Goal: Transaction & Acquisition: Purchase product/service

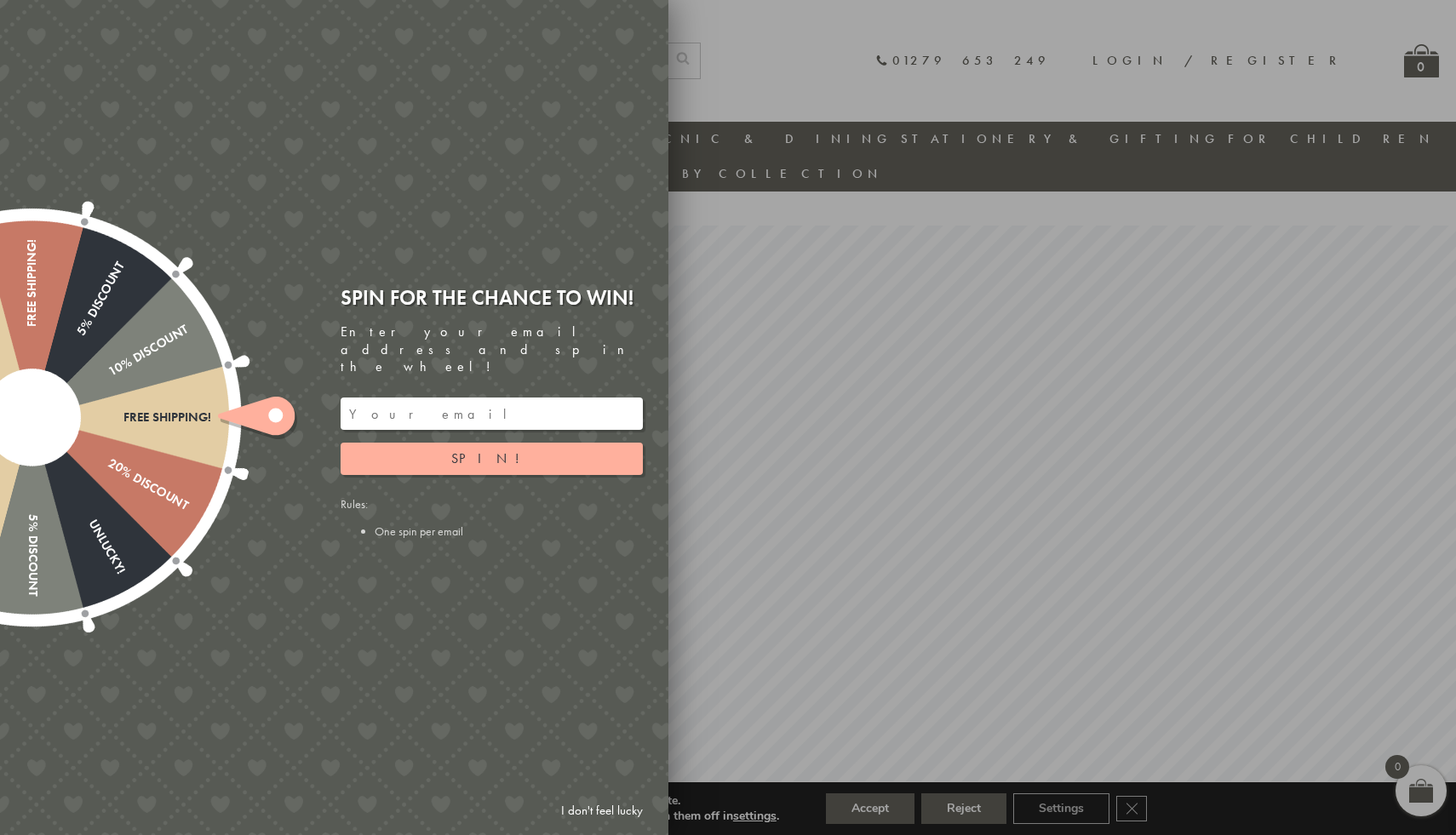
click at [595, 812] on link "I don't feel lucky" at bounding box center [601, 810] width 98 height 32
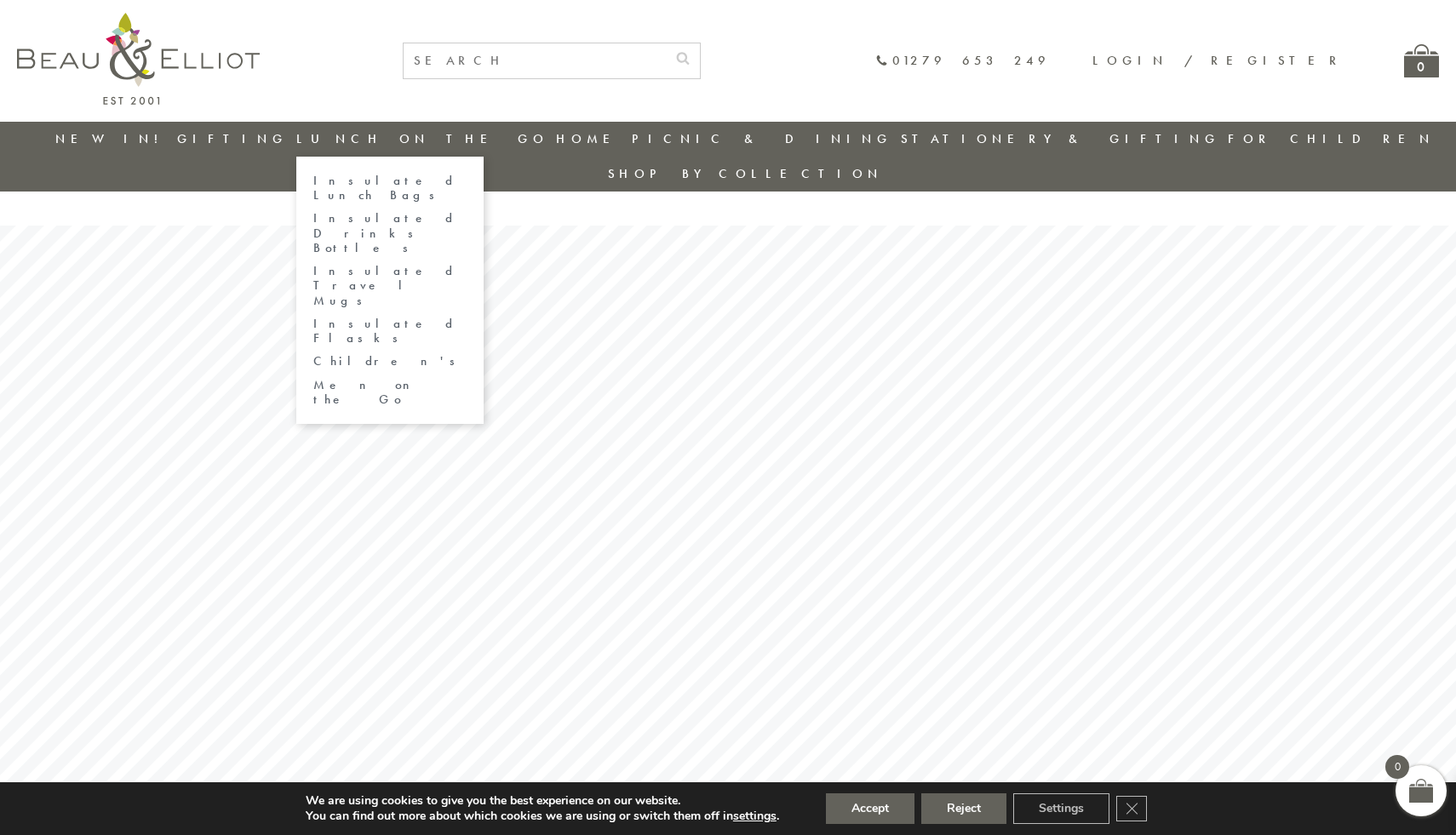
click at [459, 140] on link "Lunch On The Go" at bounding box center [421, 138] width 252 height 17
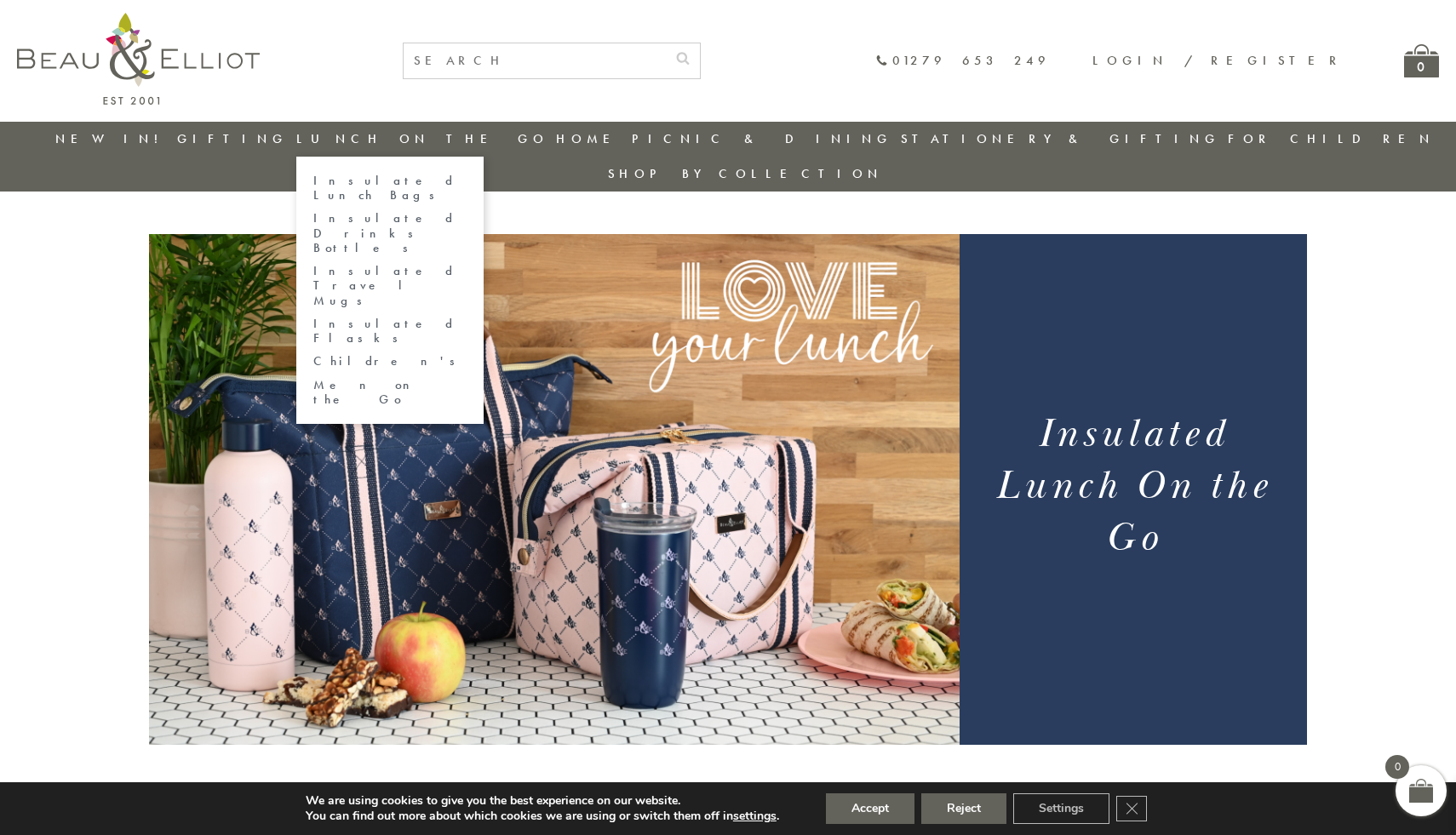
click at [438, 178] on link "Insulated Lunch Bags" at bounding box center [390, 188] width 153 height 30
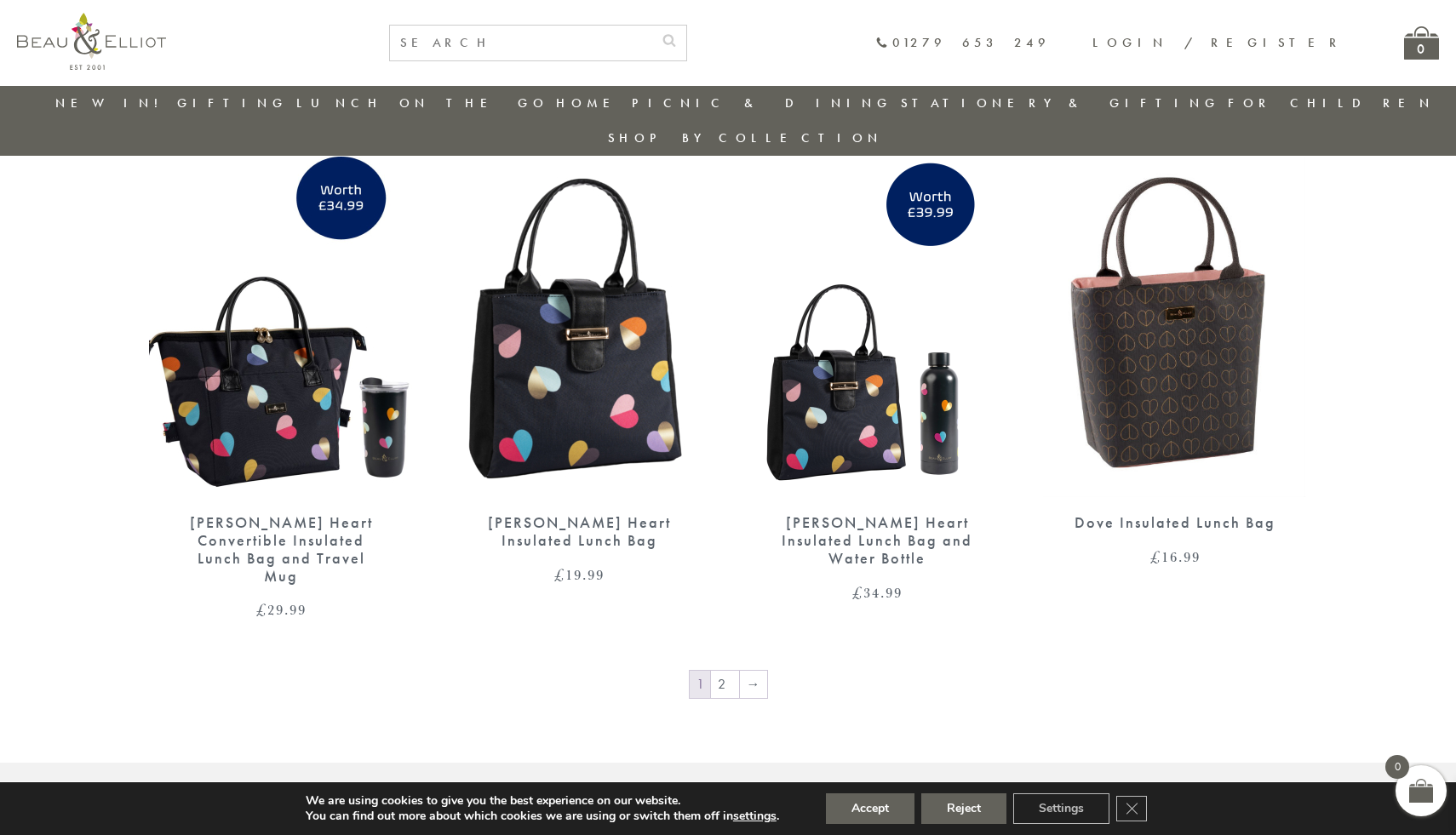
scroll to position [2712, 0]
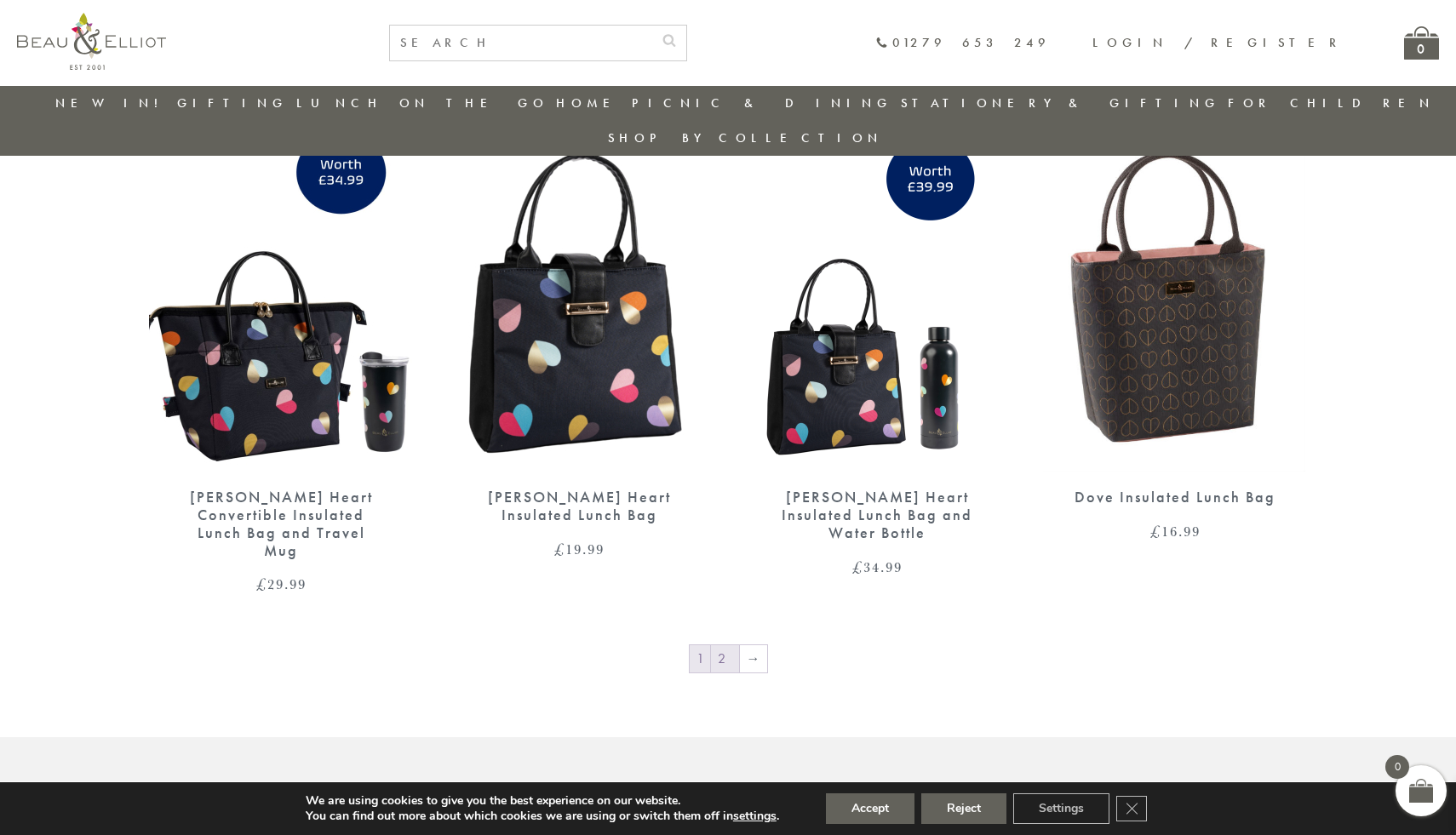
click at [719, 645] on link "2" at bounding box center [724, 658] width 28 height 27
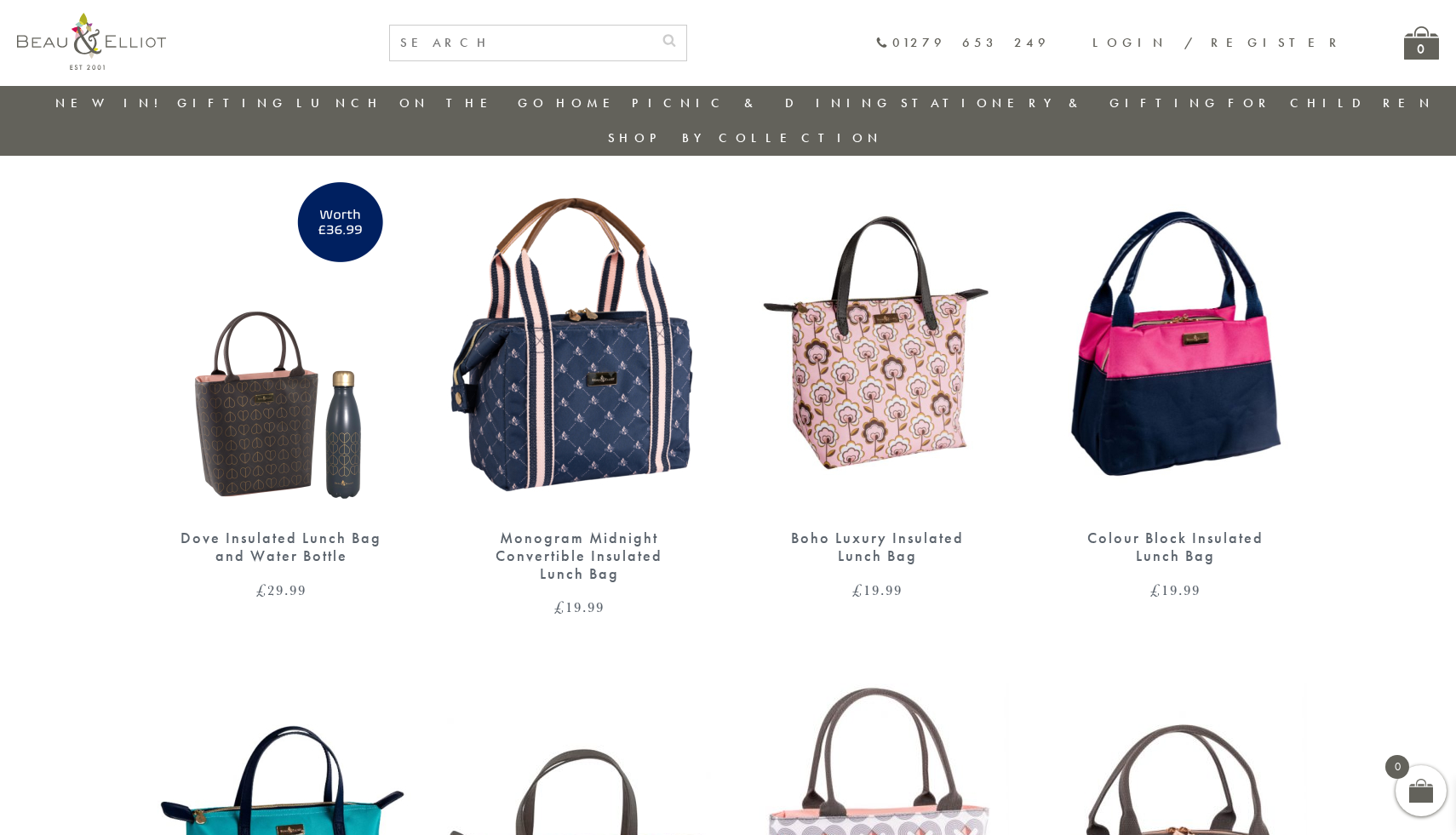
scroll to position [628, 0]
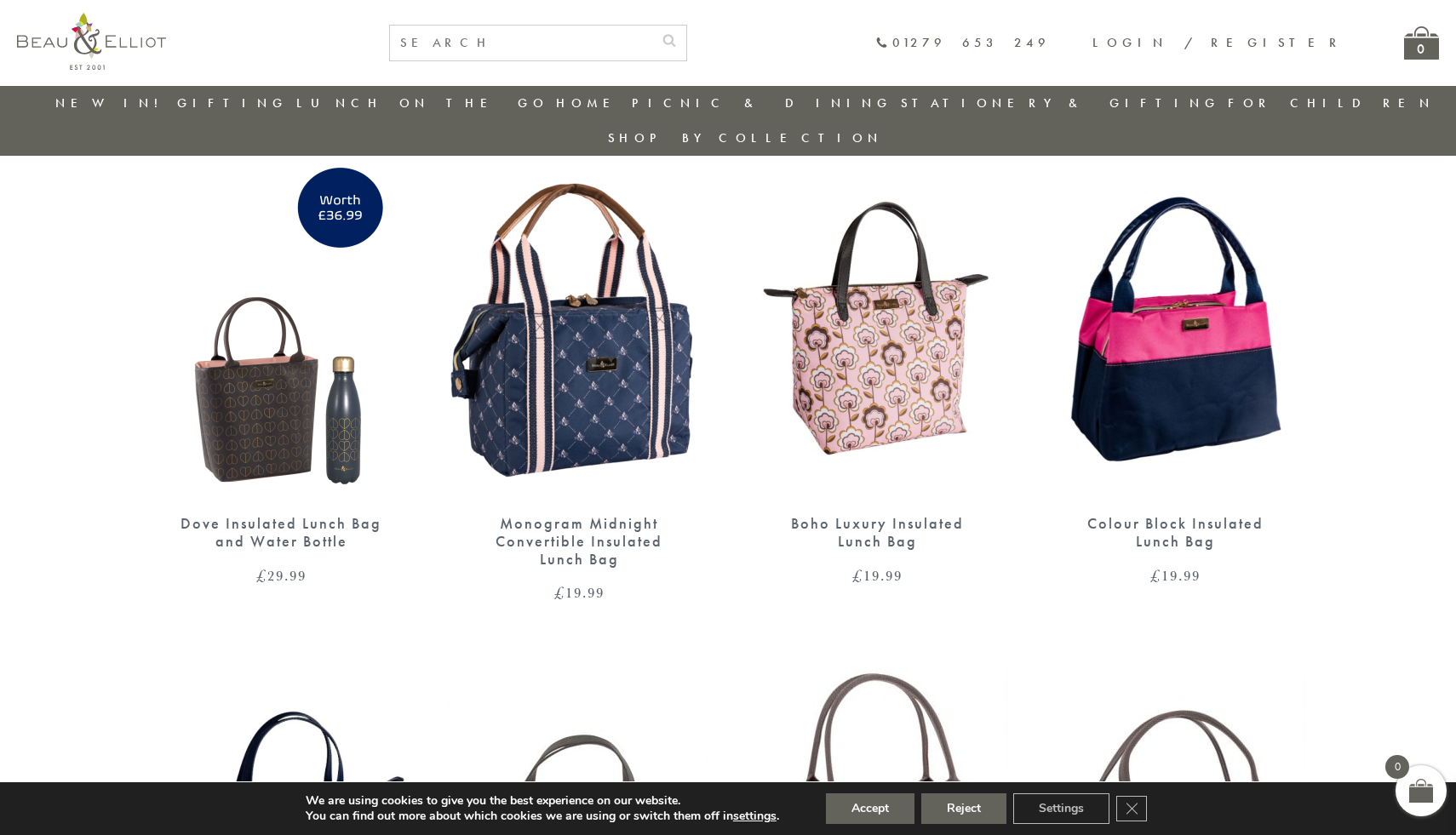
click at [589, 394] on img at bounding box center [578, 327] width 264 height 340
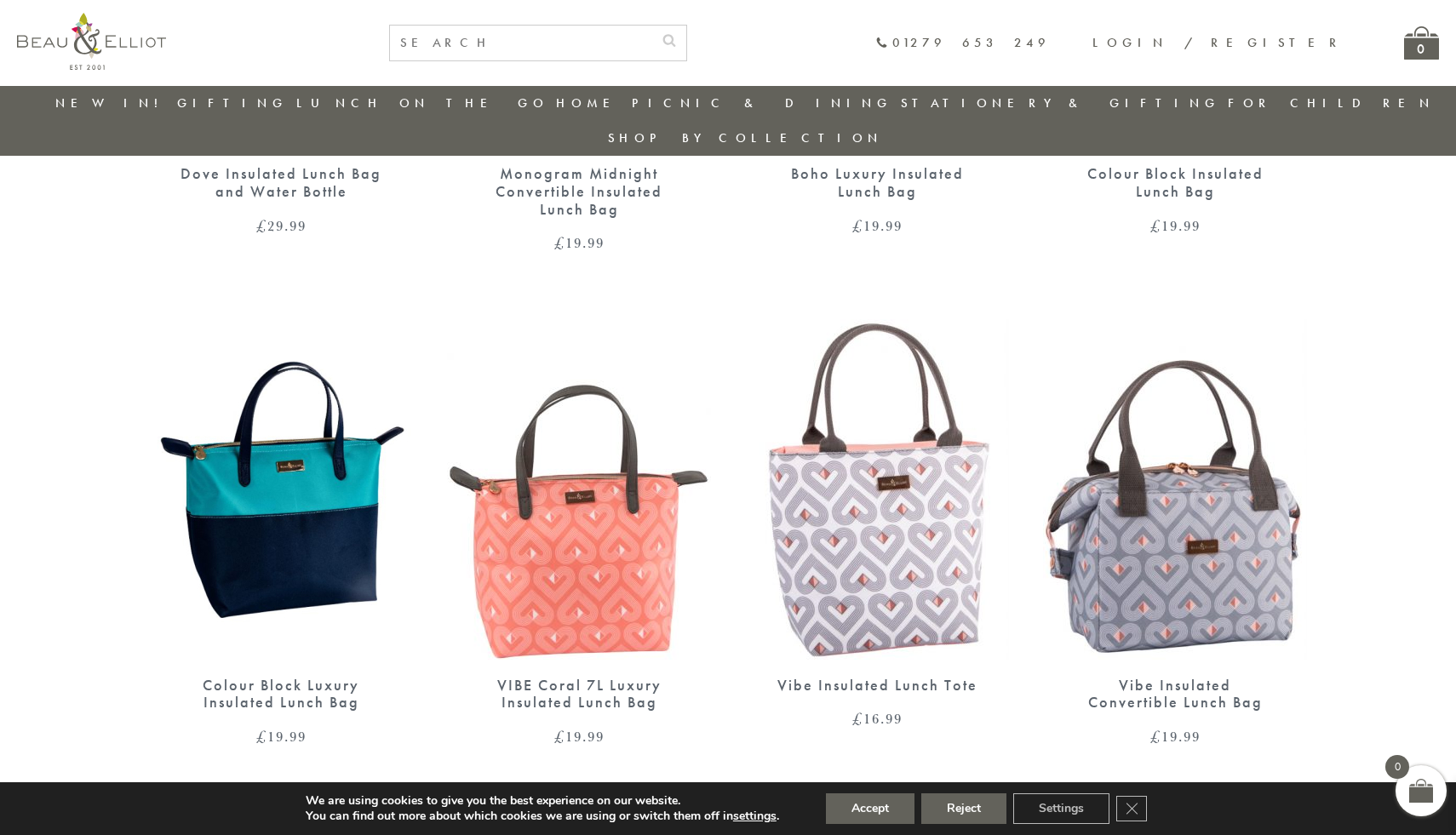
scroll to position [984, 0]
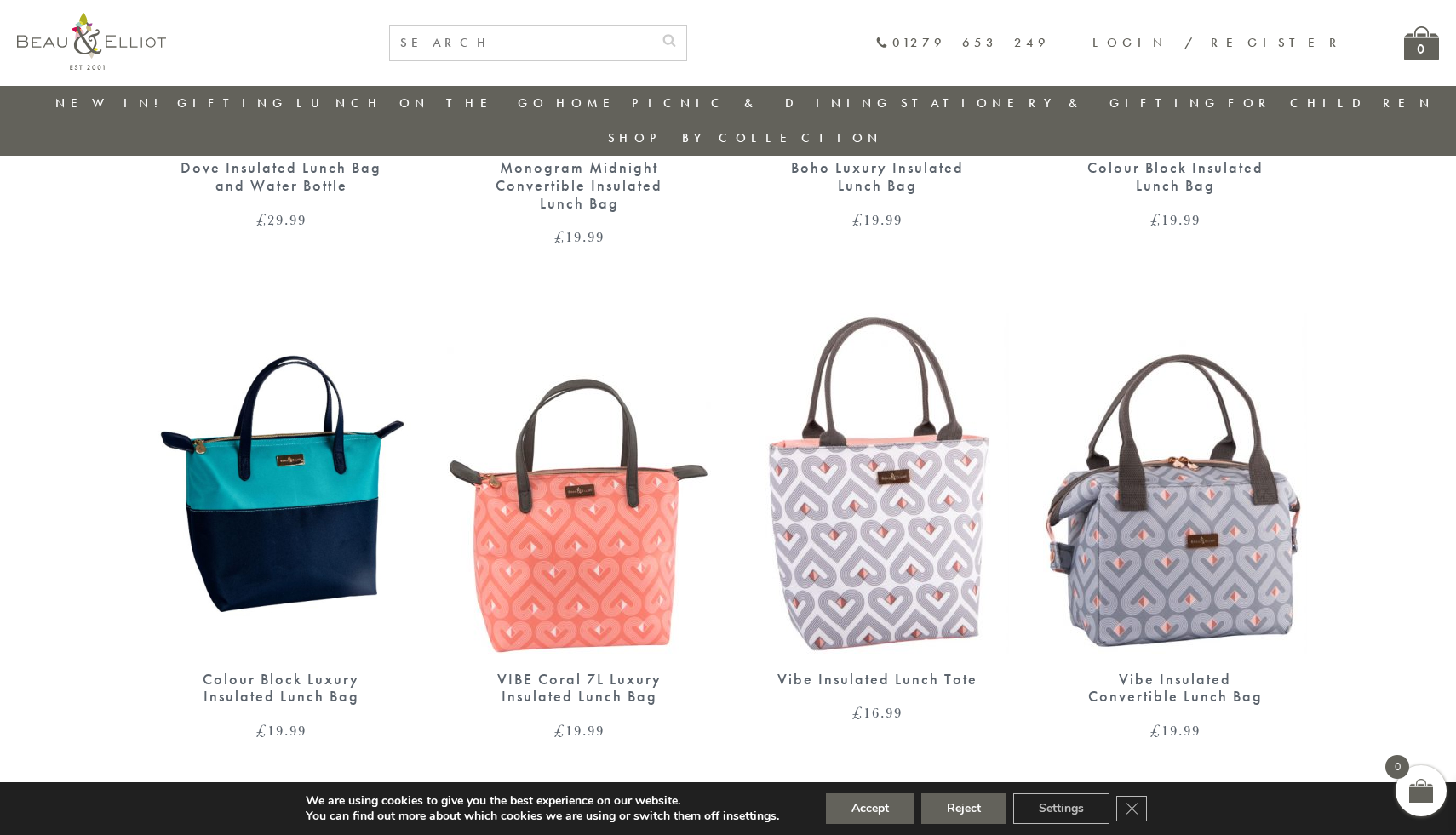
click at [1163, 562] on img at bounding box center [1175, 482] width 264 height 340
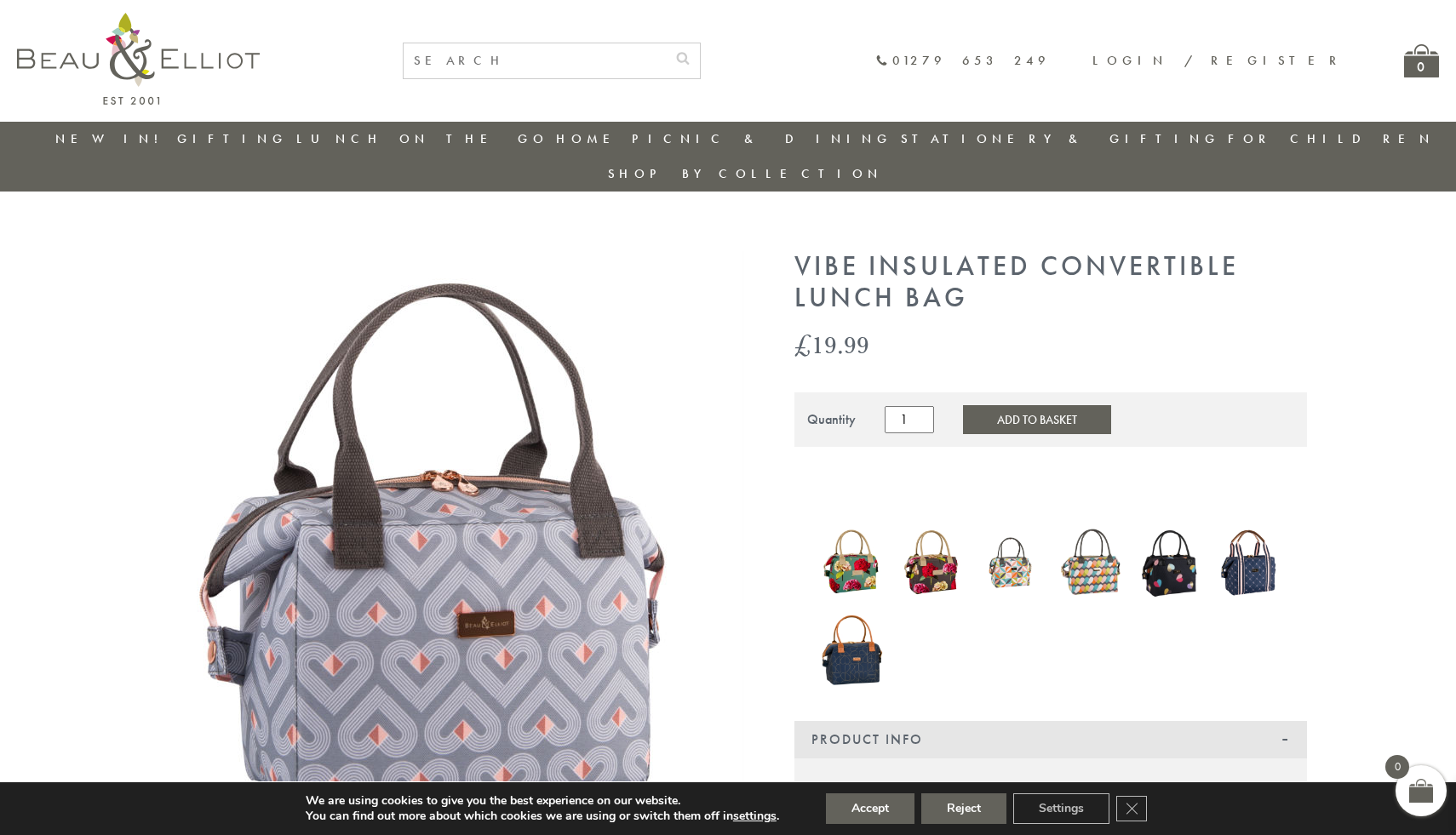
click at [1027, 405] on button "Add to Basket" at bounding box center [1037, 419] width 148 height 29
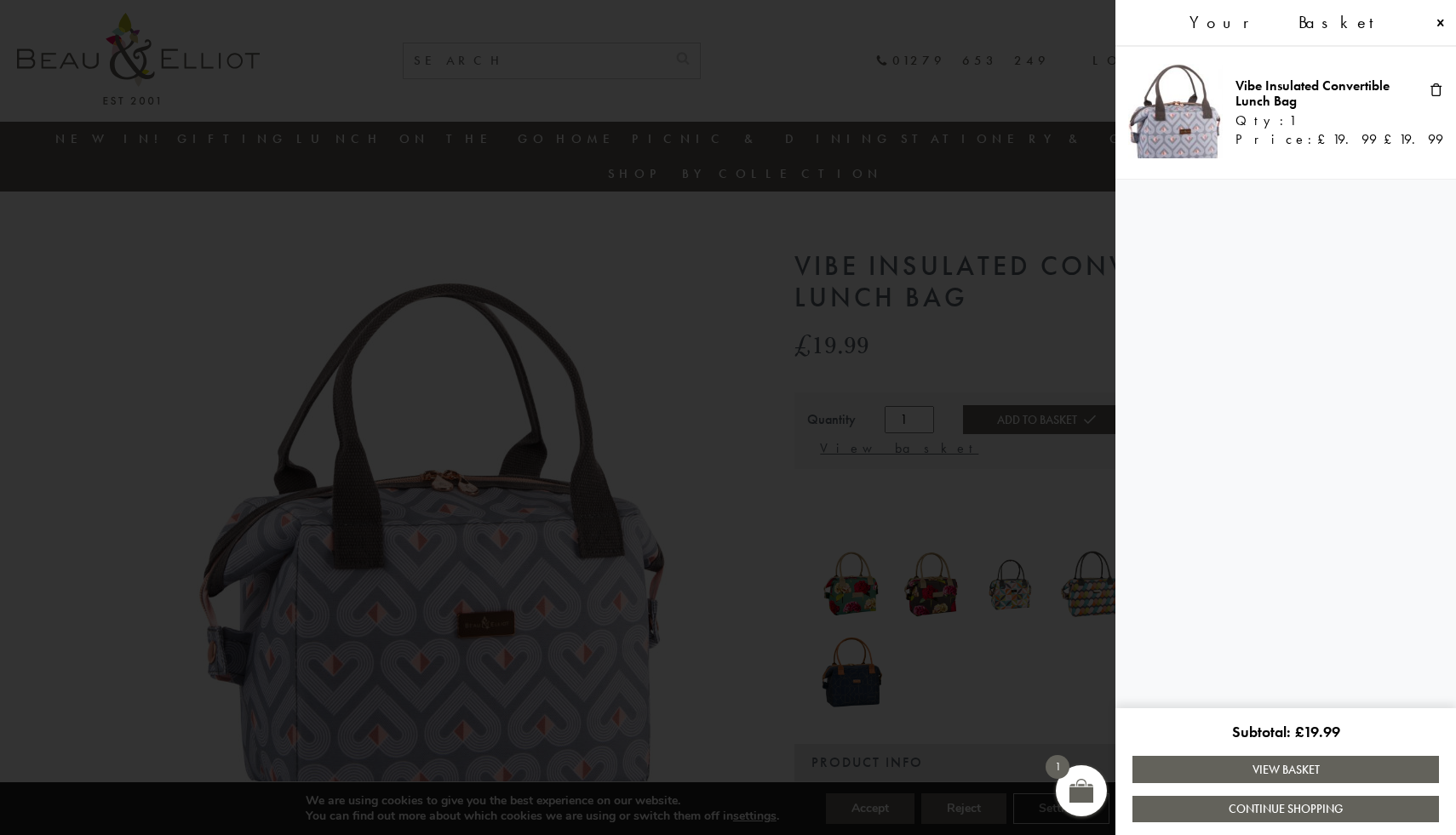
click at [748, 506] on span at bounding box center [728, 418] width 1456 height 835
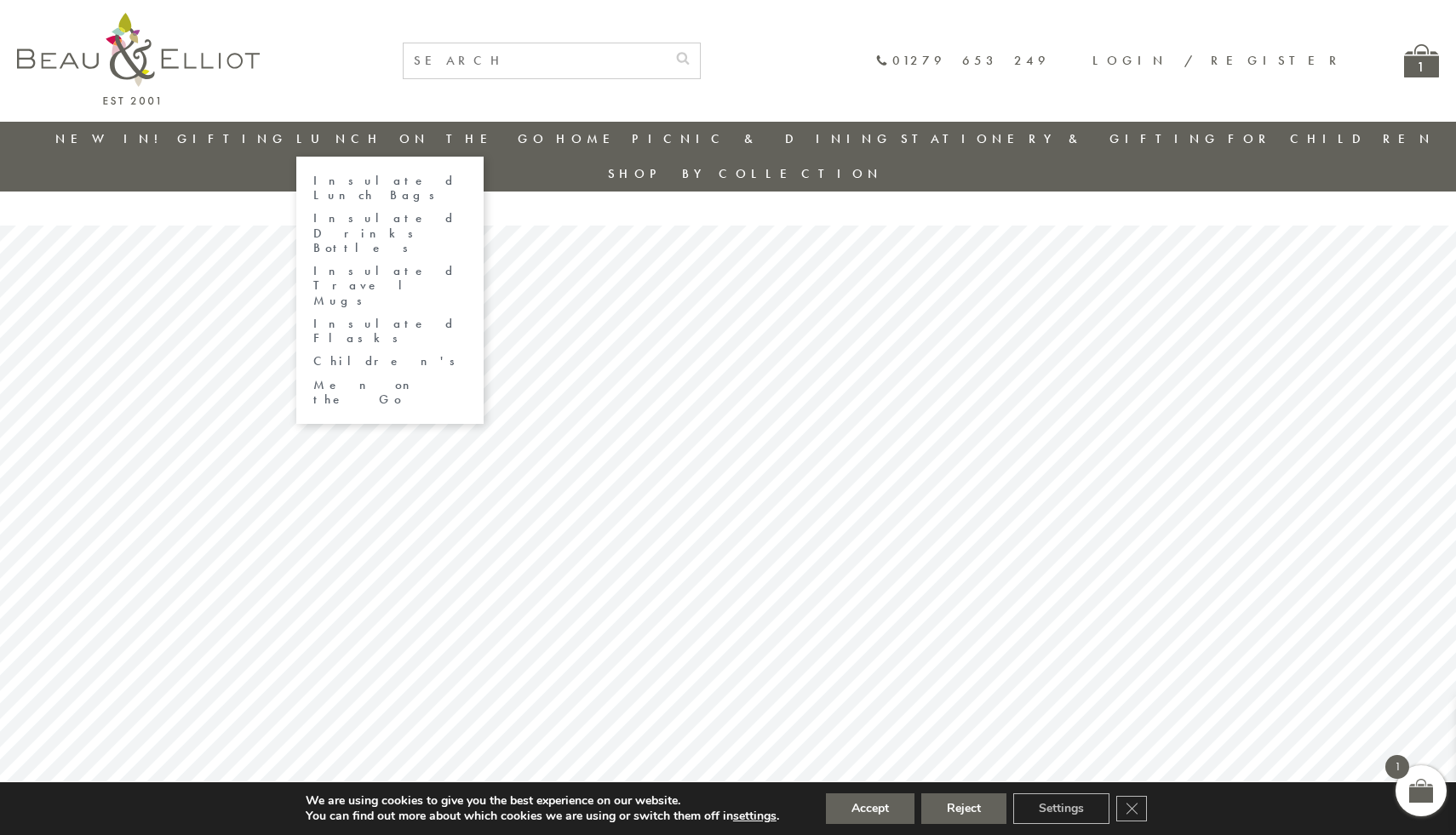
click at [378, 176] on link "Insulated Lunch Bags" at bounding box center [390, 188] width 153 height 30
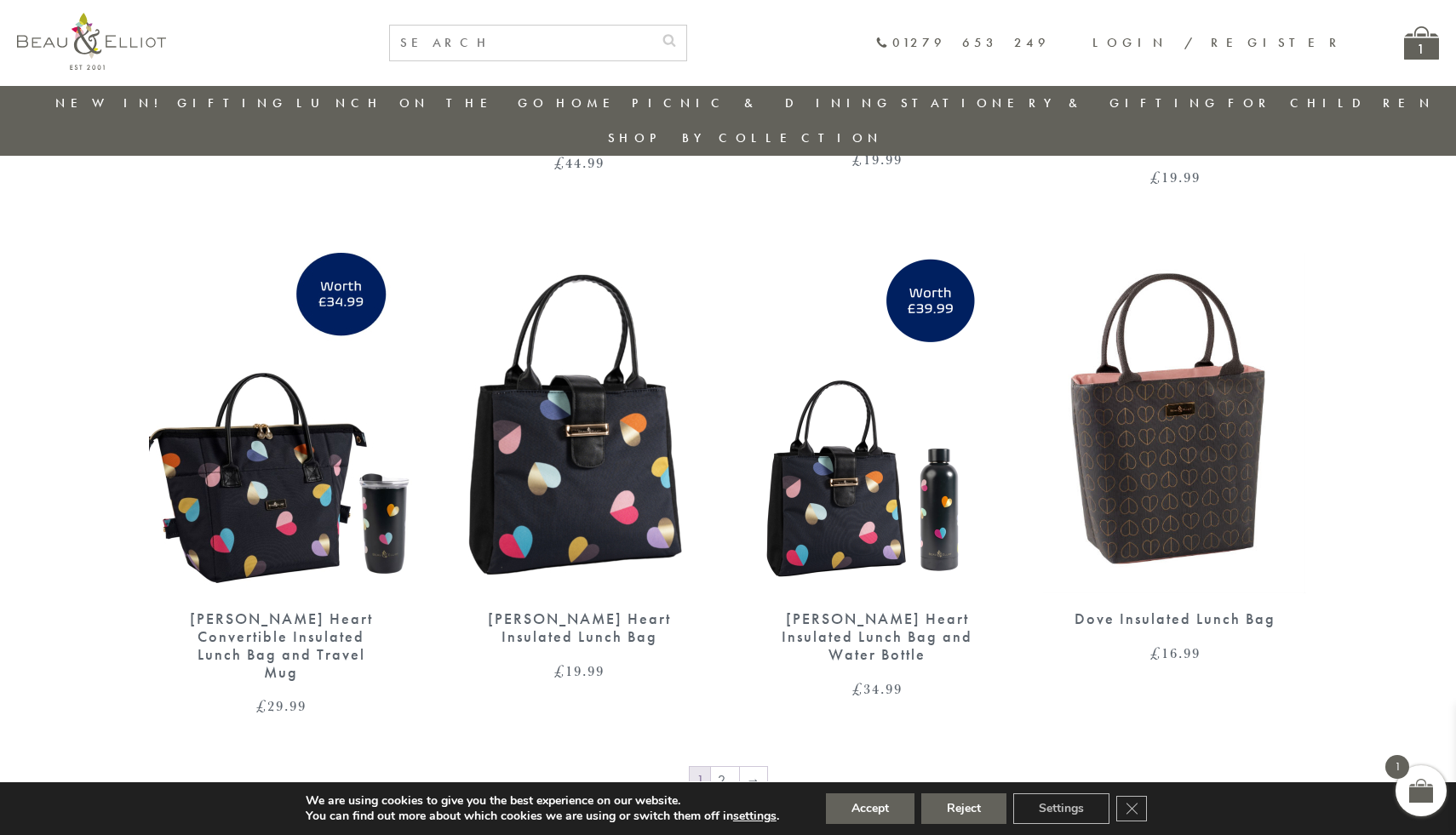
scroll to position [2597, 0]
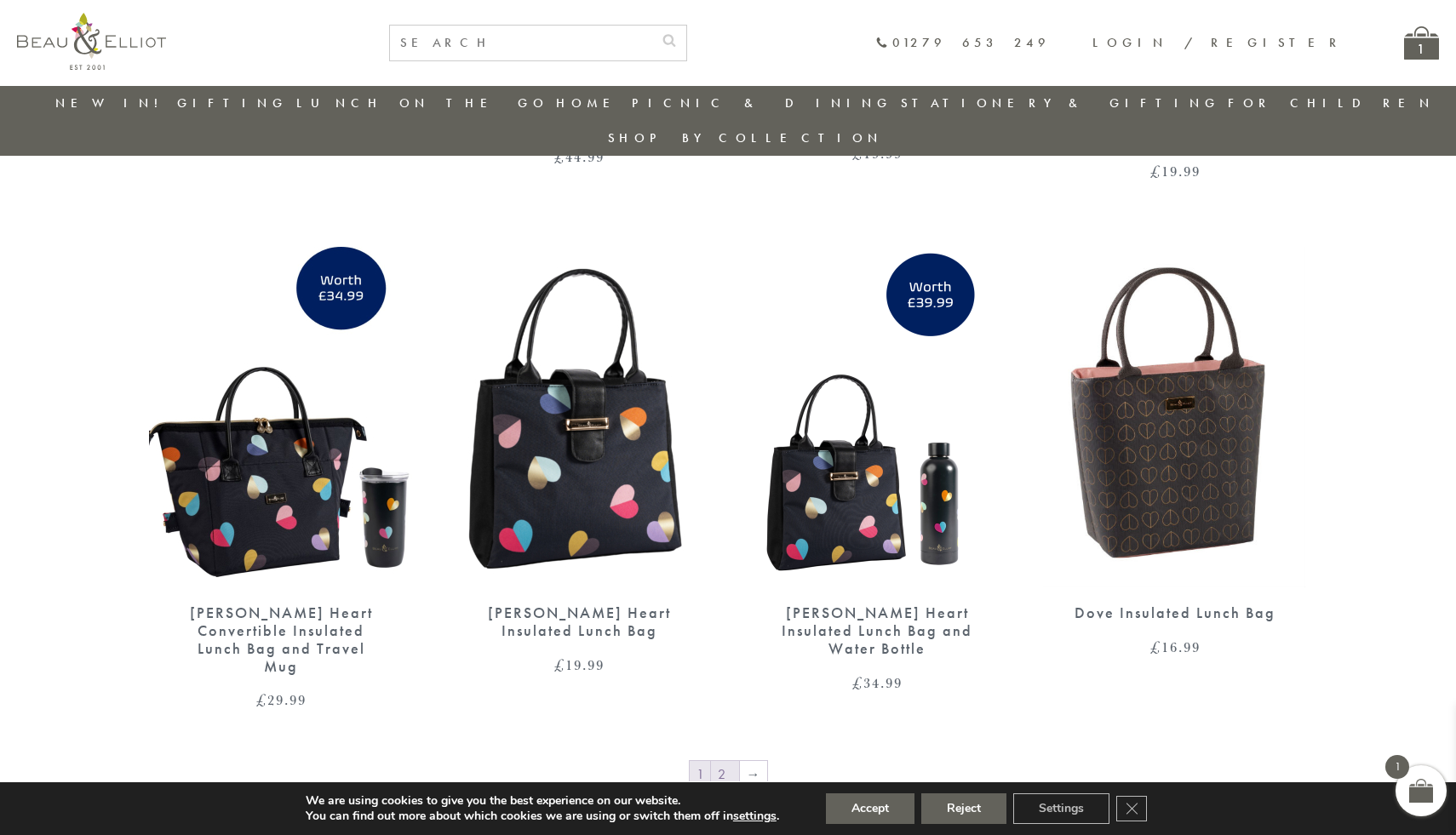
click at [720, 761] on link "2" at bounding box center [724, 775] width 28 height 27
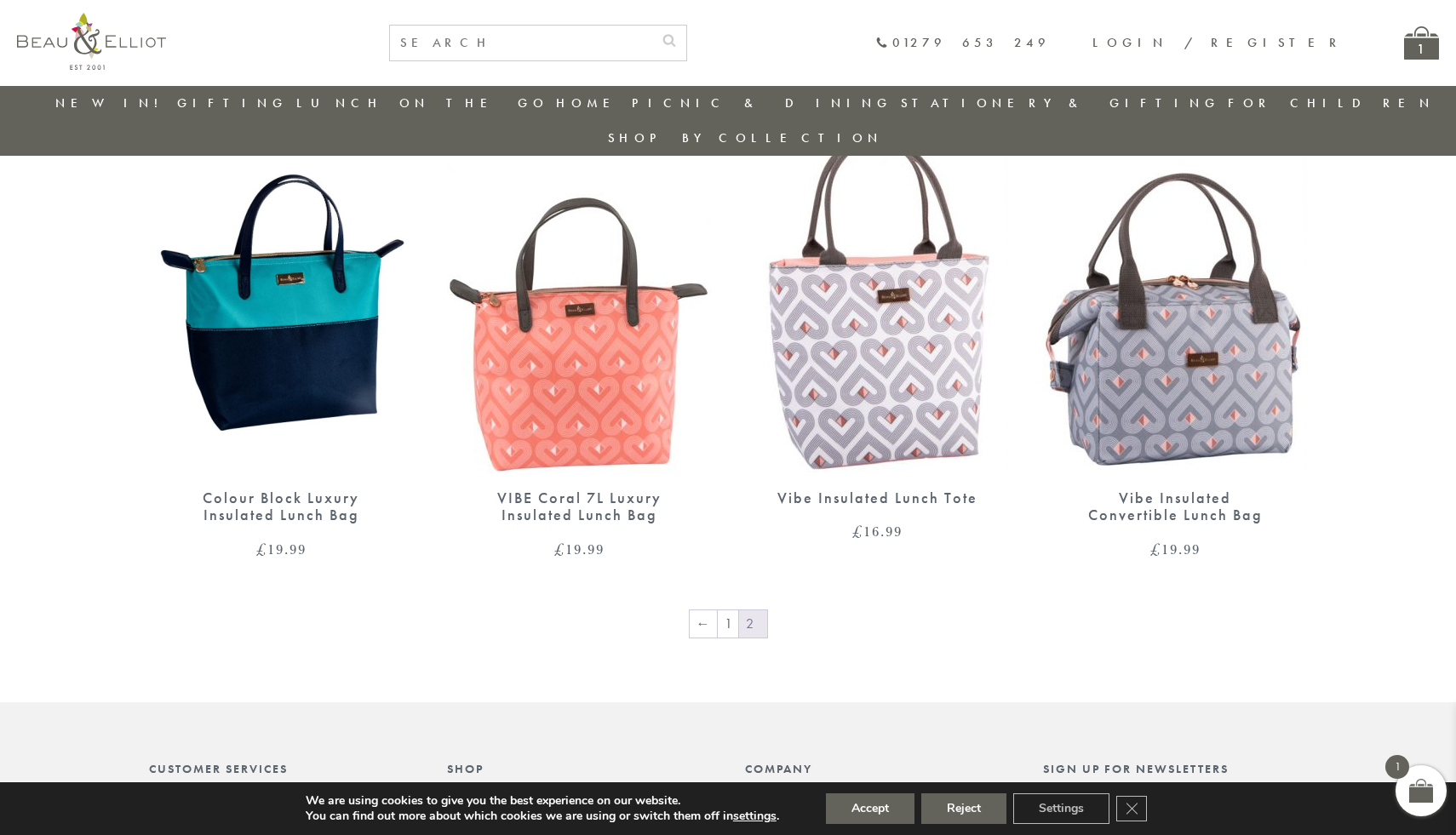
scroll to position [1167, 0]
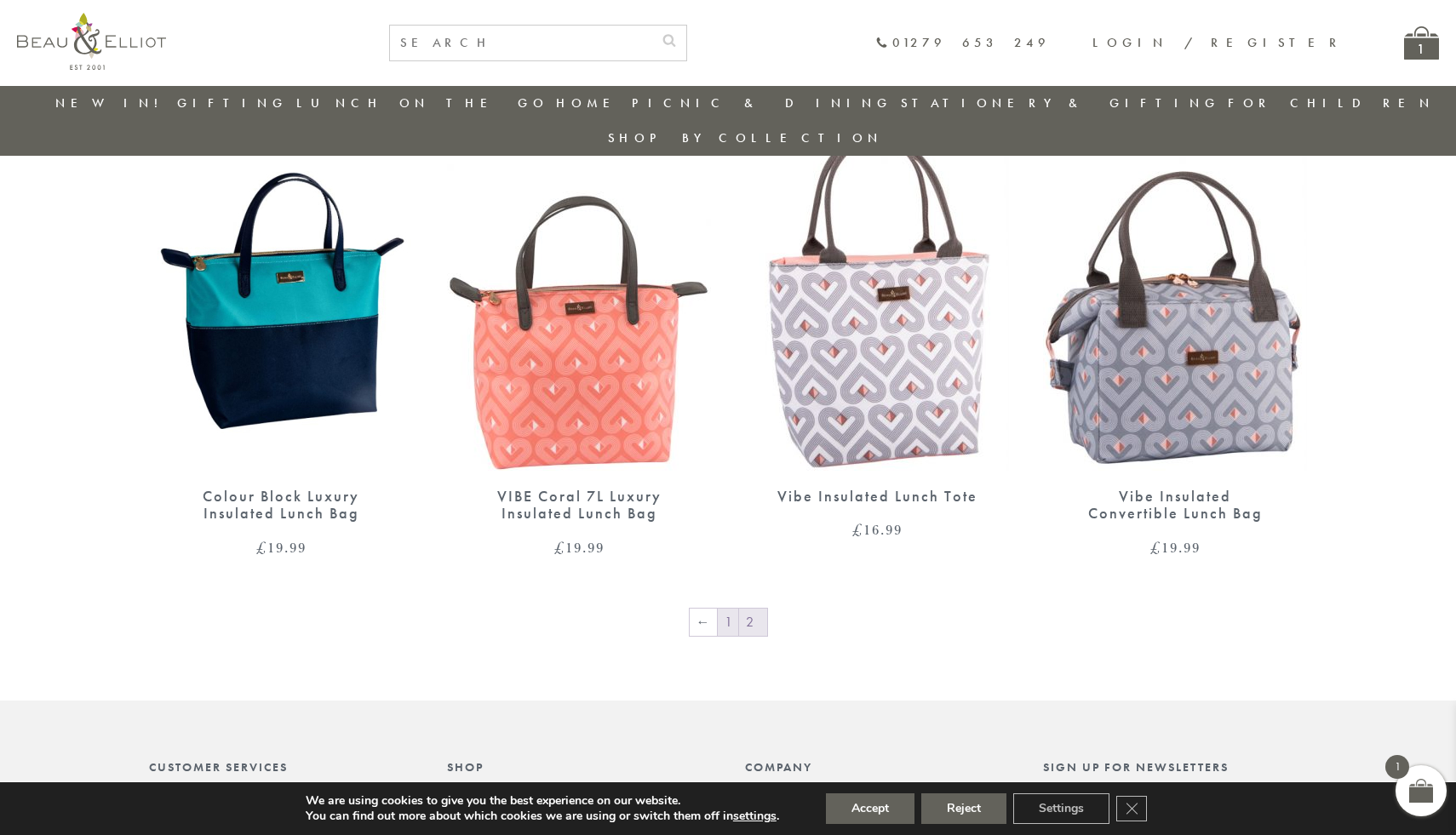
click at [736, 609] on link "1" at bounding box center [728, 622] width 21 height 27
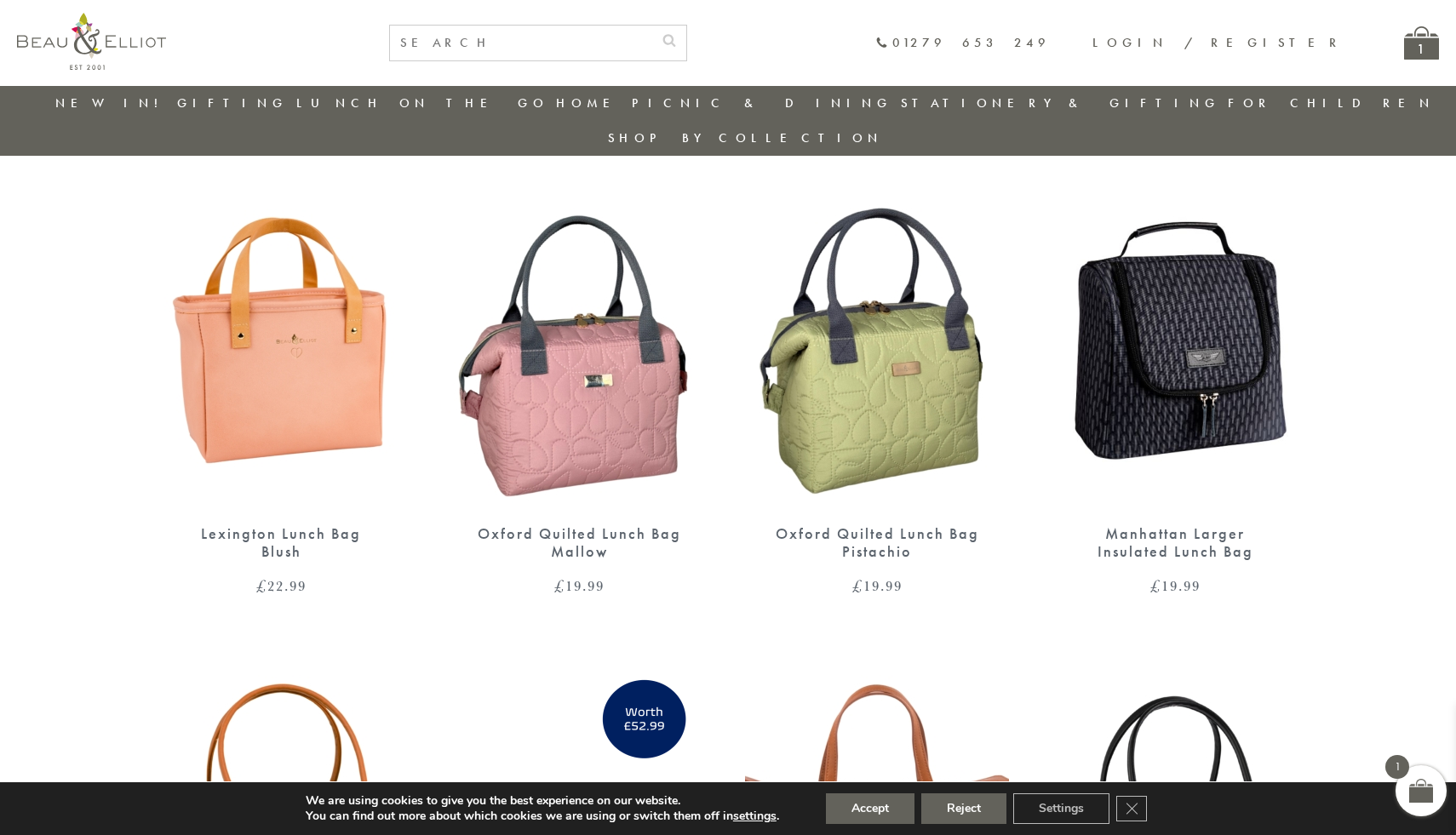
scroll to position [1643, 0]
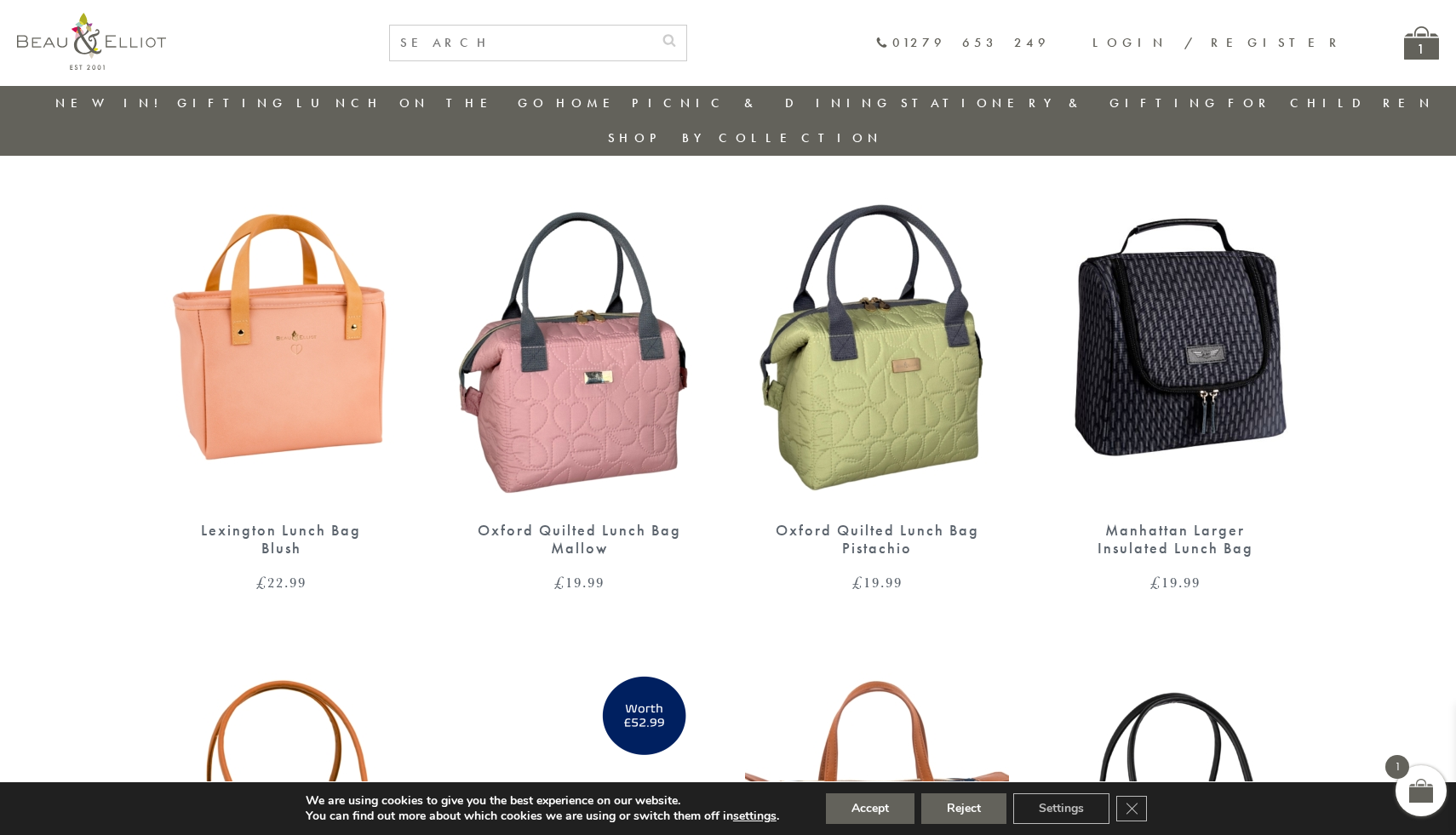
click at [1140, 399] on img at bounding box center [1175, 334] width 264 height 340
click at [505, 396] on img at bounding box center [578, 334] width 264 height 340
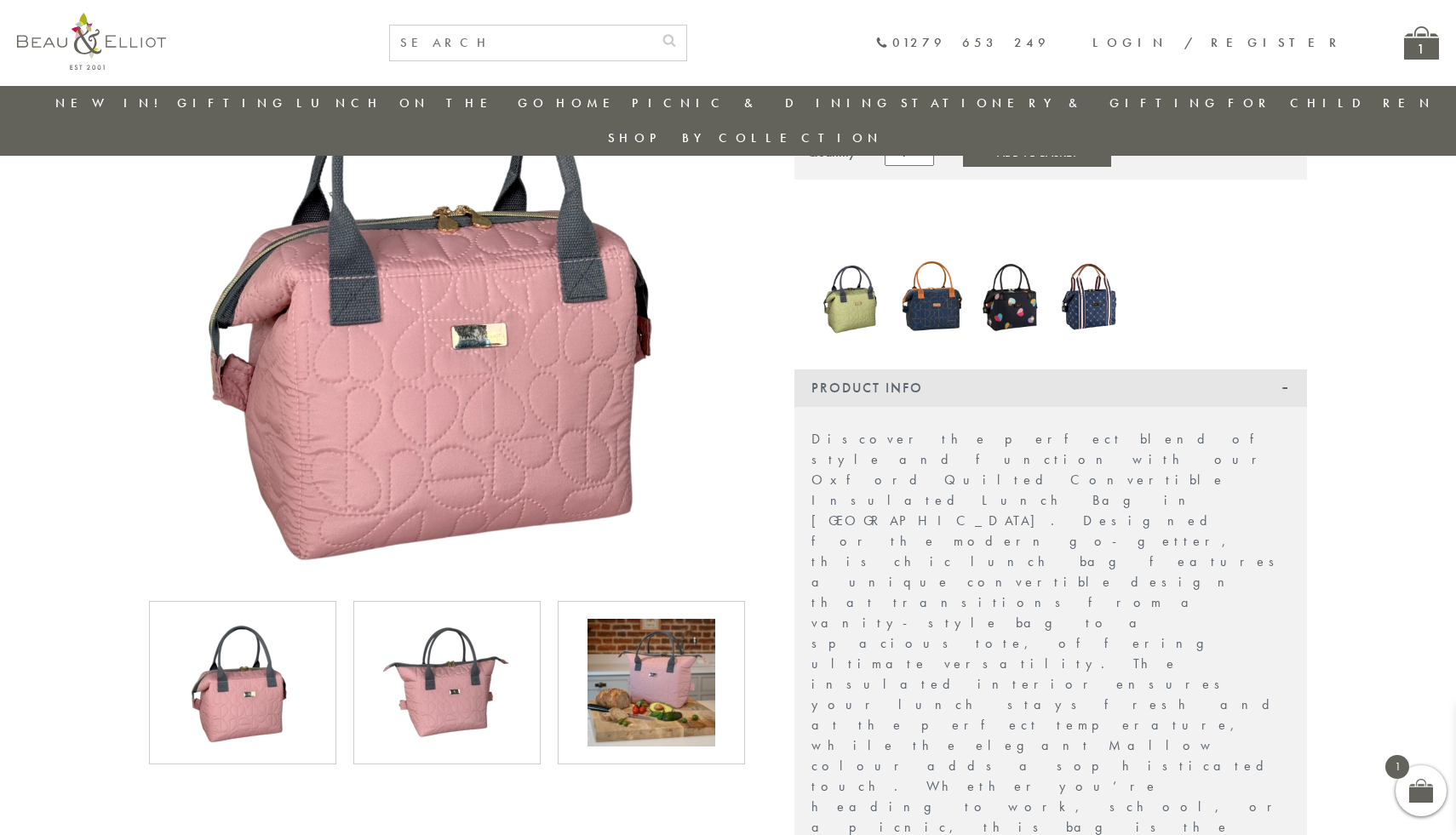
scroll to position [238, 0]
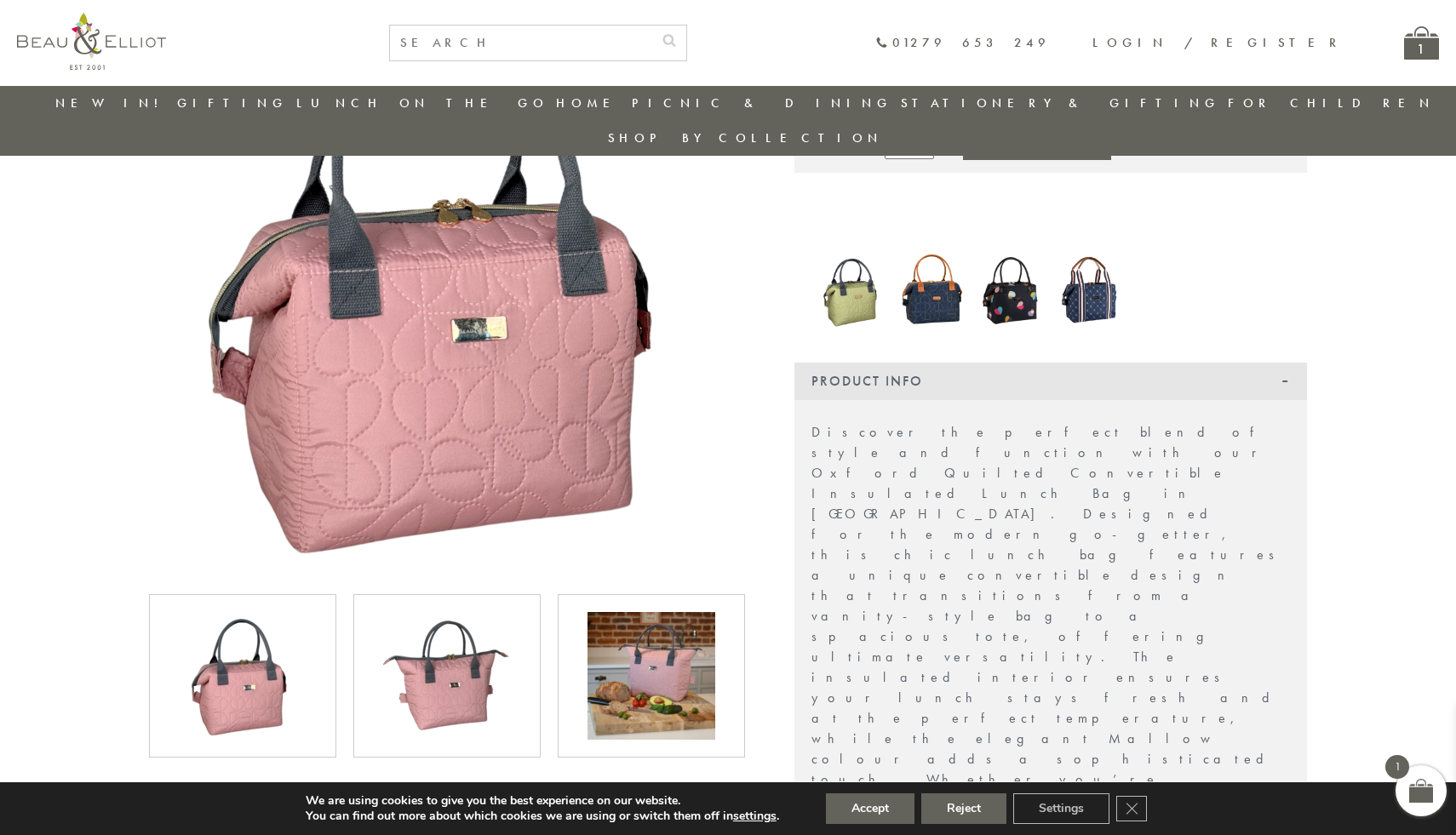
click at [439, 652] on img at bounding box center [447, 675] width 128 height 128
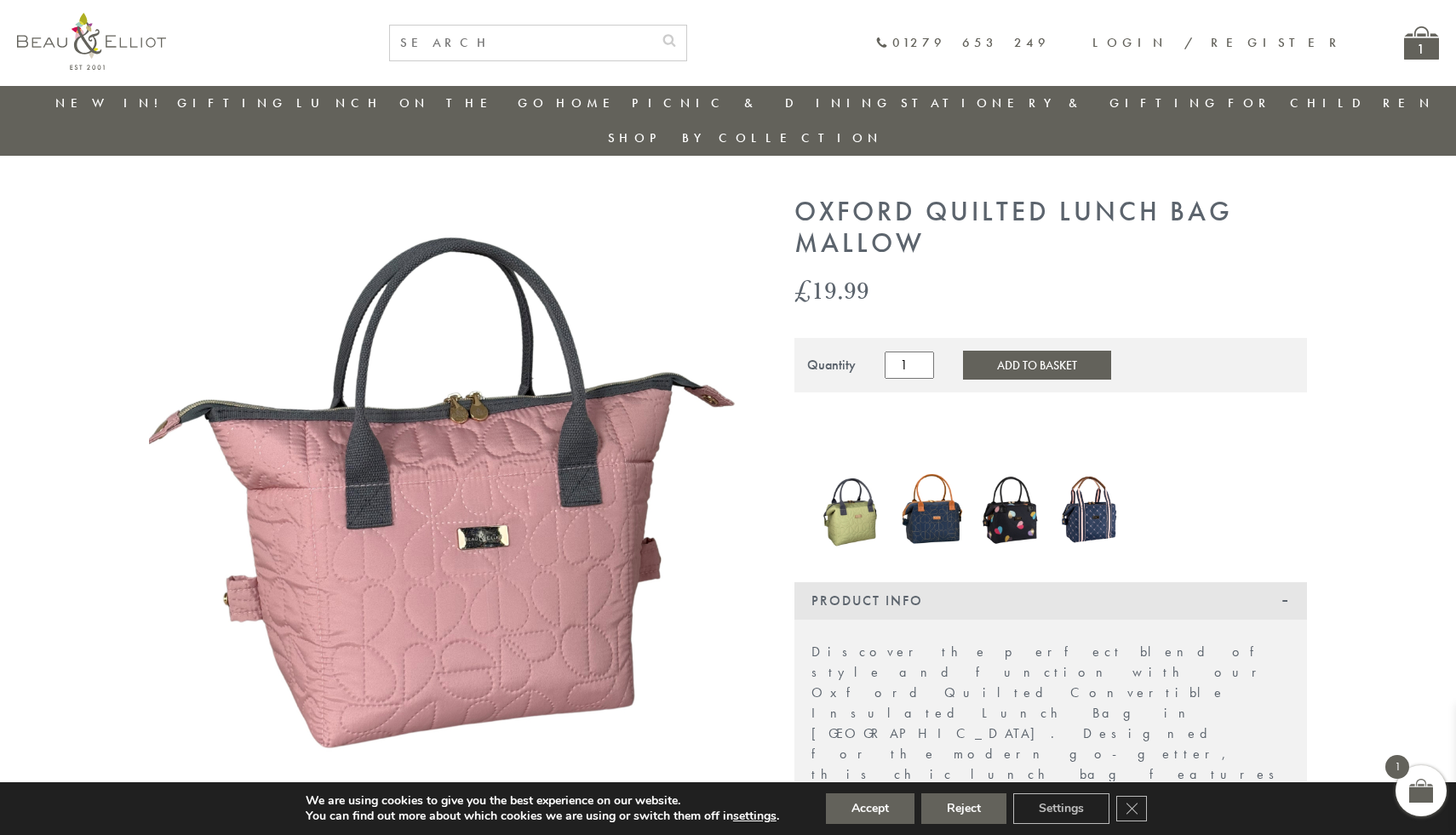
scroll to position [0, 0]
